Goal: Information Seeking & Learning: Learn about a topic

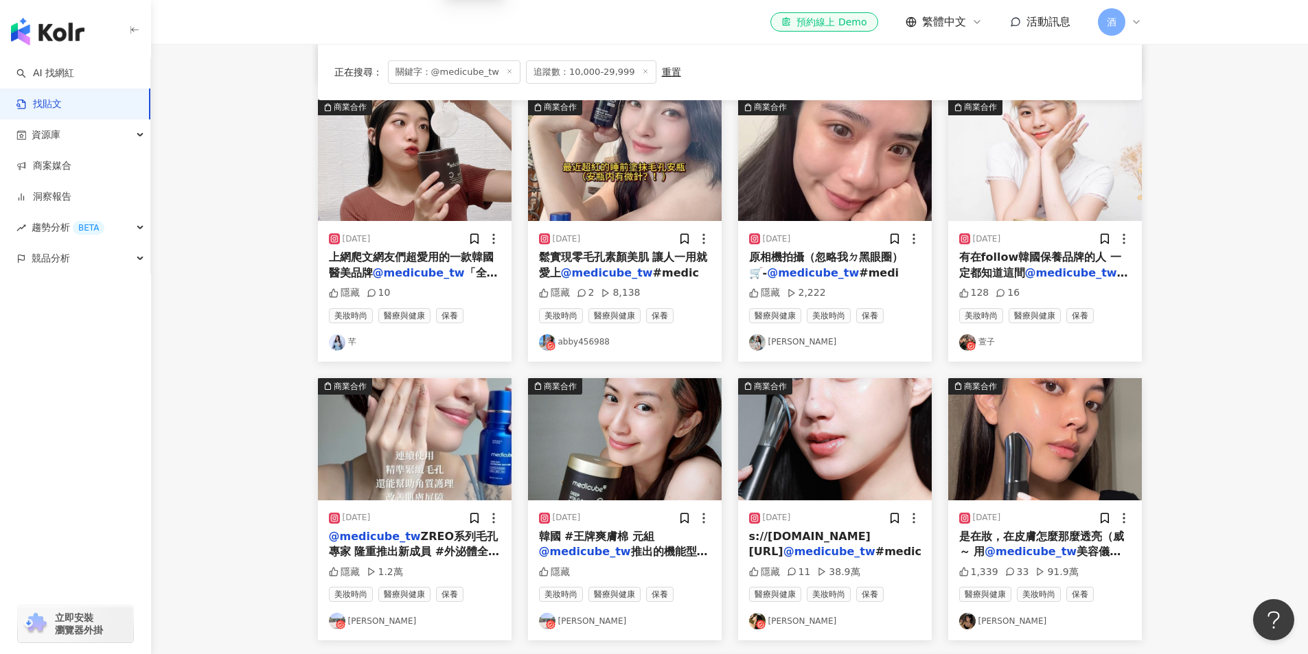
click at [66, 32] on img "button" at bounding box center [47, 31] width 73 height 27
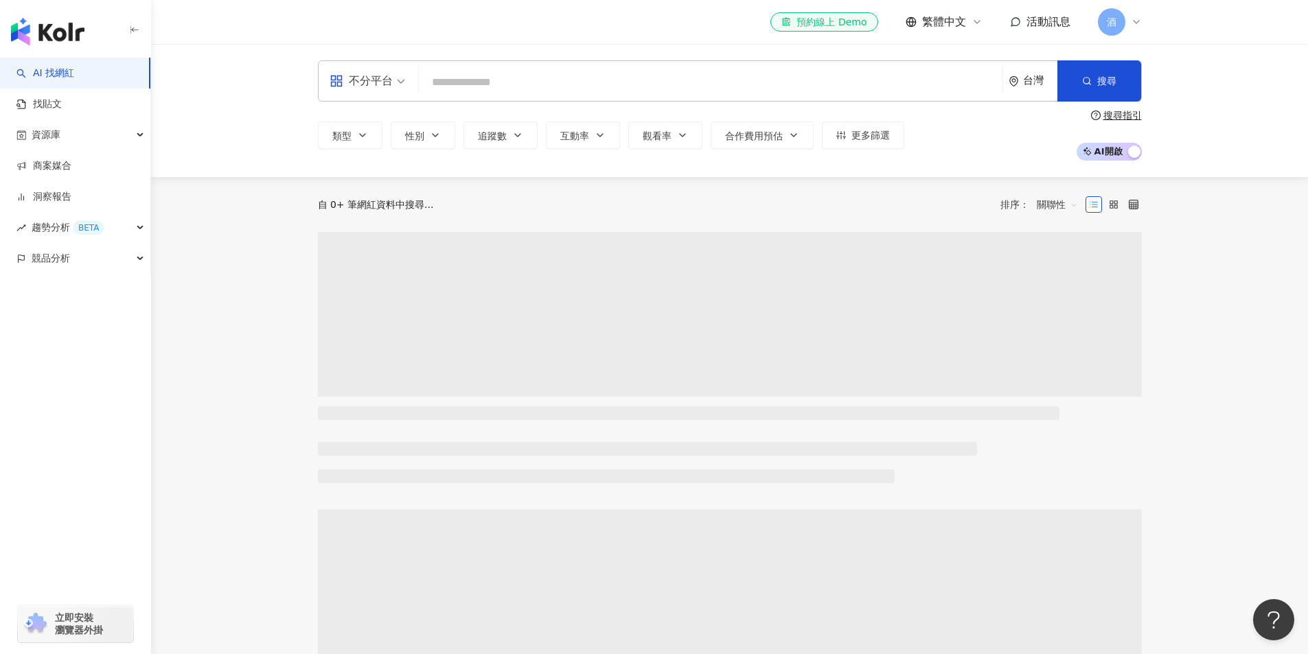
click at [466, 83] on input "search" at bounding box center [710, 82] width 573 height 26
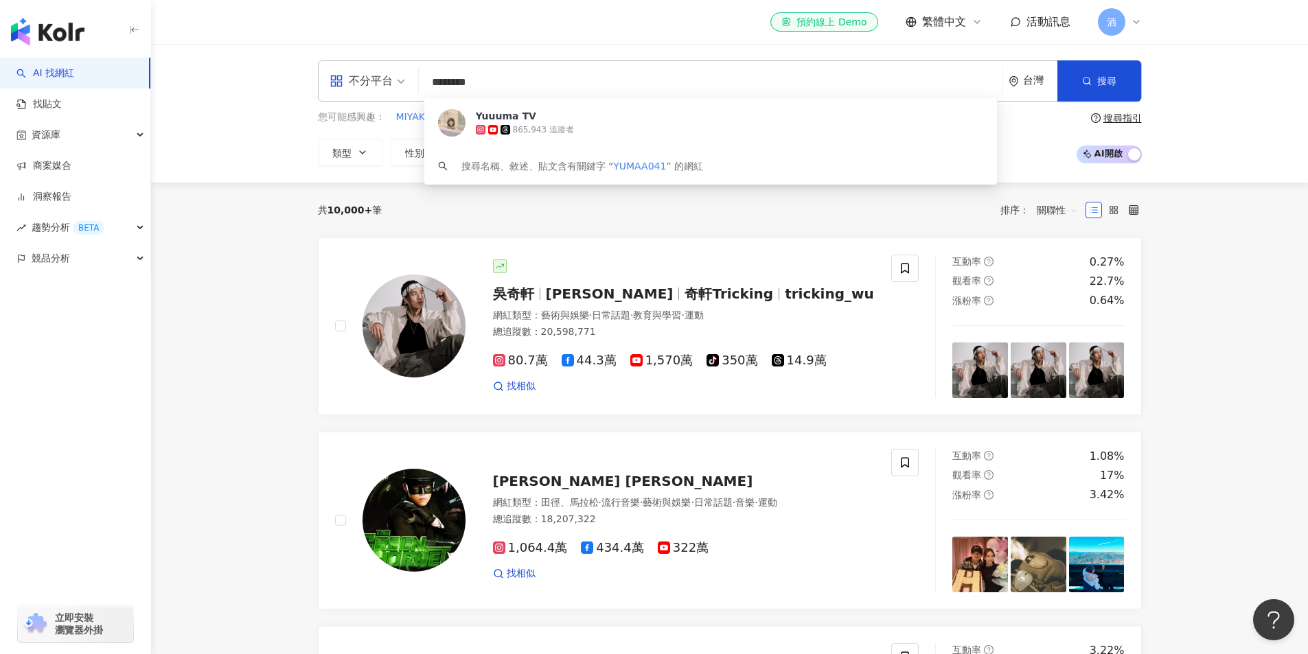
type input "*********"
click at [586, 125] on div "865,943 追蹤者" at bounding box center [703, 130] width 455 height 14
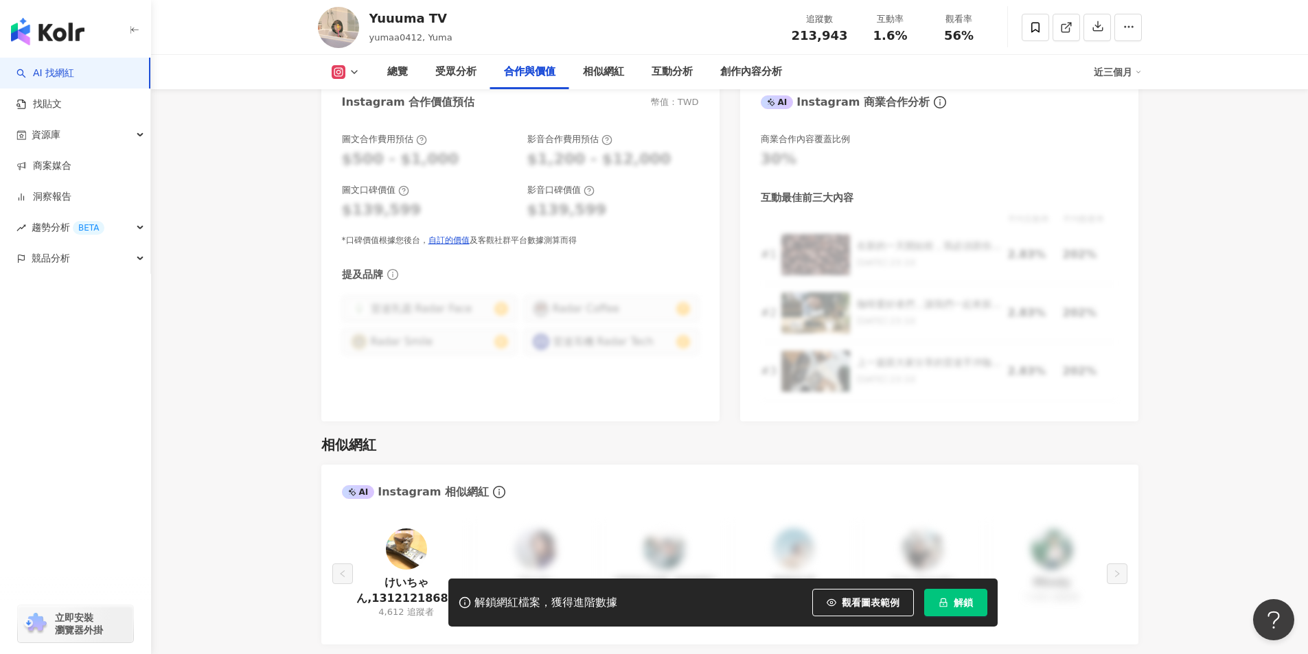
scroll to position [2197, 0]
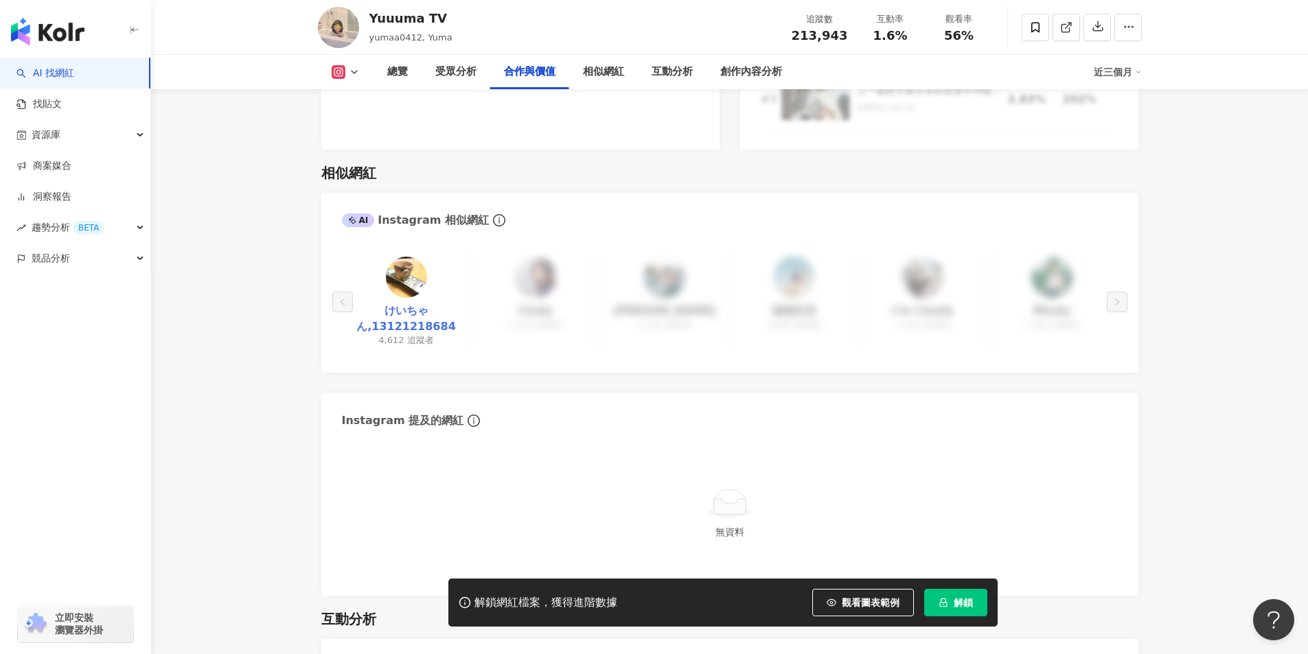
click at [411, 304] on link "けいちゃん,13121218684" at bounding box center [406, 319] width 107 height 31
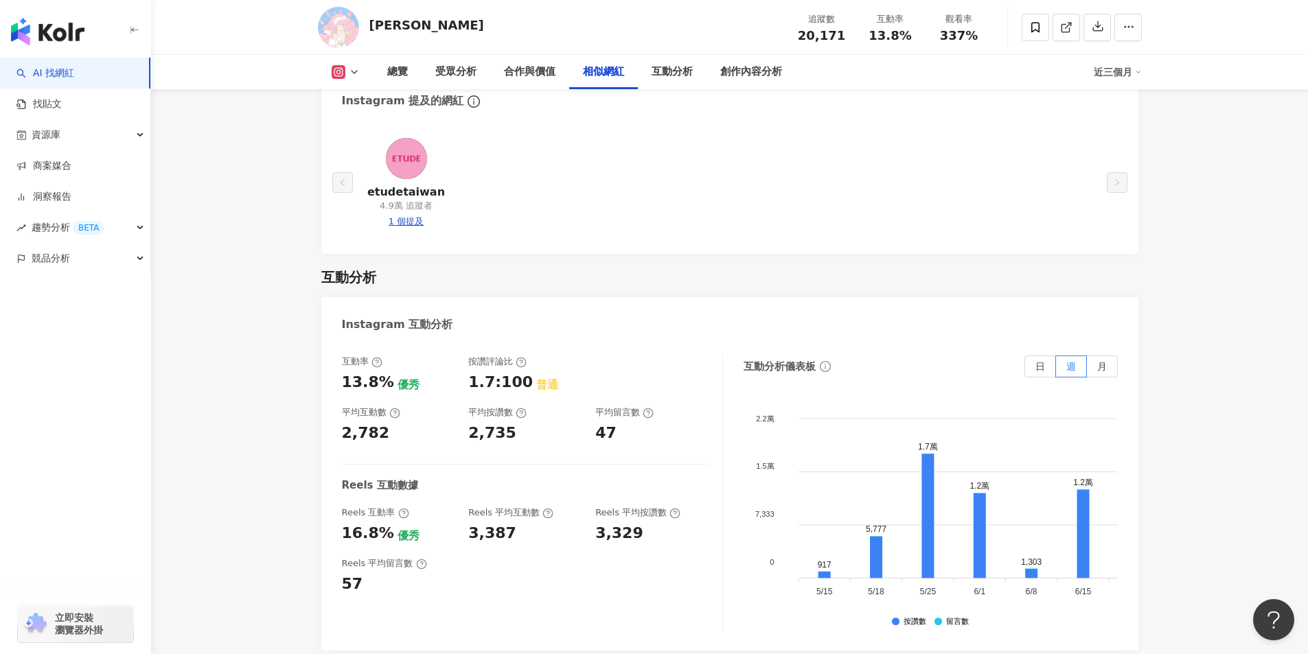
scroll to position [2472, 0]
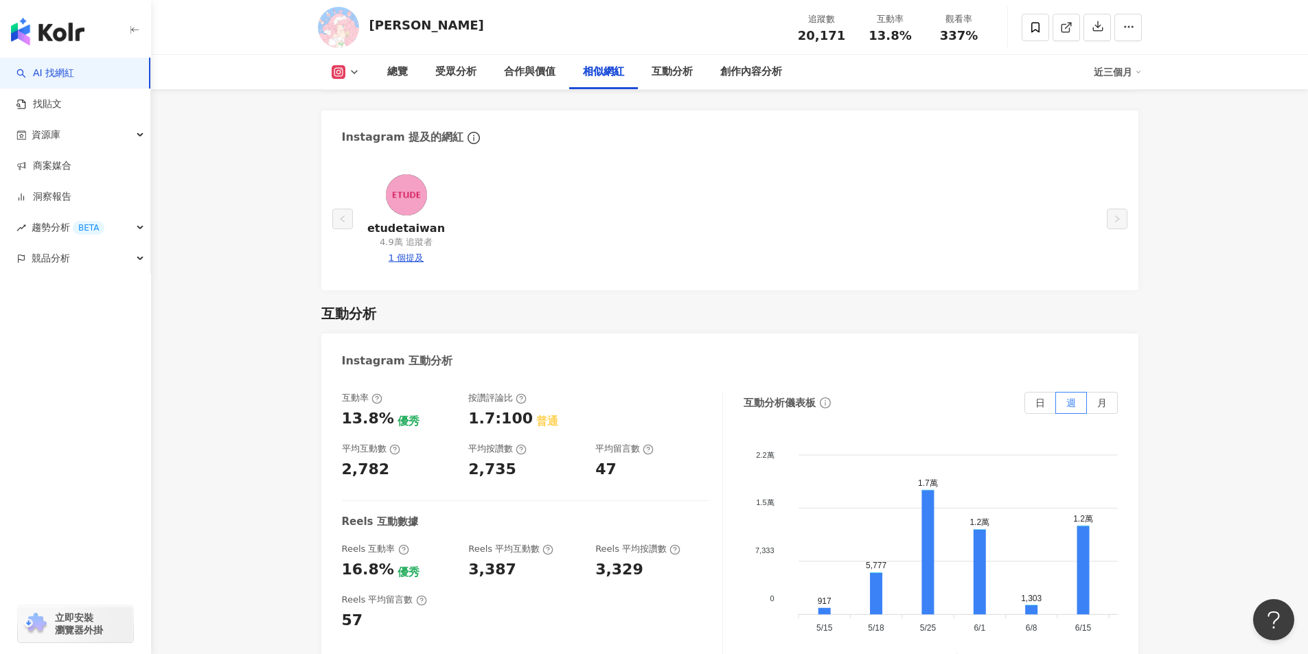
click at [258, 501] on main "2萬 394 tiktok-icon 3,332 ルナ·露娜 追蹤數 20,171 互動率 13.8% 觀看率 337% 總覽 受眾分析 合作與價值 相似網紅…" at bounding box center [729, 145] width 1157 height 5146
drag, startPoint x: 220, startPoint y: 416, endPoint x: 253, endPoint y: 402, distance: 36.3
click at [222, 417] on main "2萬 394 tiktok-icon 3,332 ルナ·露娜 追蹤數 20,171 互動率 13.8% 觀看率 337% 總覽 受眾分析 合作與價值 相似網紅…" at bounding box center [729, 145] width 1157 height 5146
click at [293, 393] on div "總覽 最後更新日期：2025/8/15 近三個月 Instagram 網紅基本資料 性別 女 主要語言 繁體中文 85.8% 網紅類型 彩妝 · 醫美 · 保…" at bounding box center [729, 207] width 879 height 5024
